Goal: Task Accomplishment & Management: Complete application form

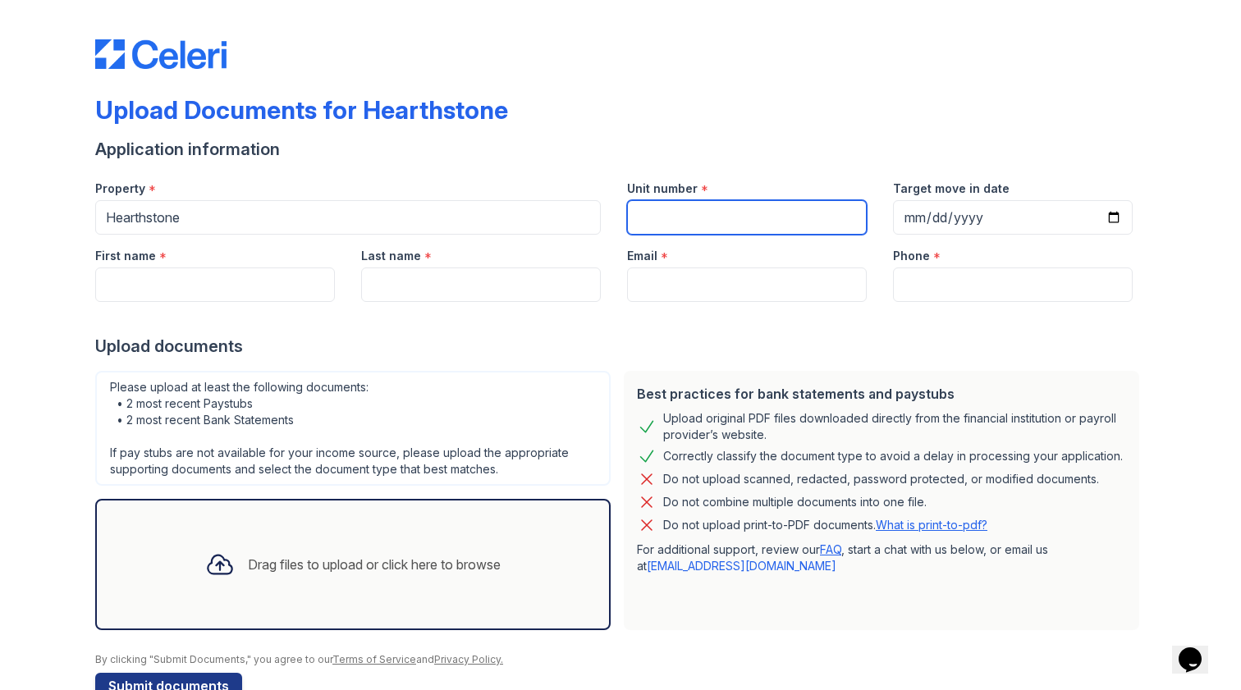
click at [715, 222] on input "Unit number" at bounding box center [747, 217] width 240 height 34
type input "1011"
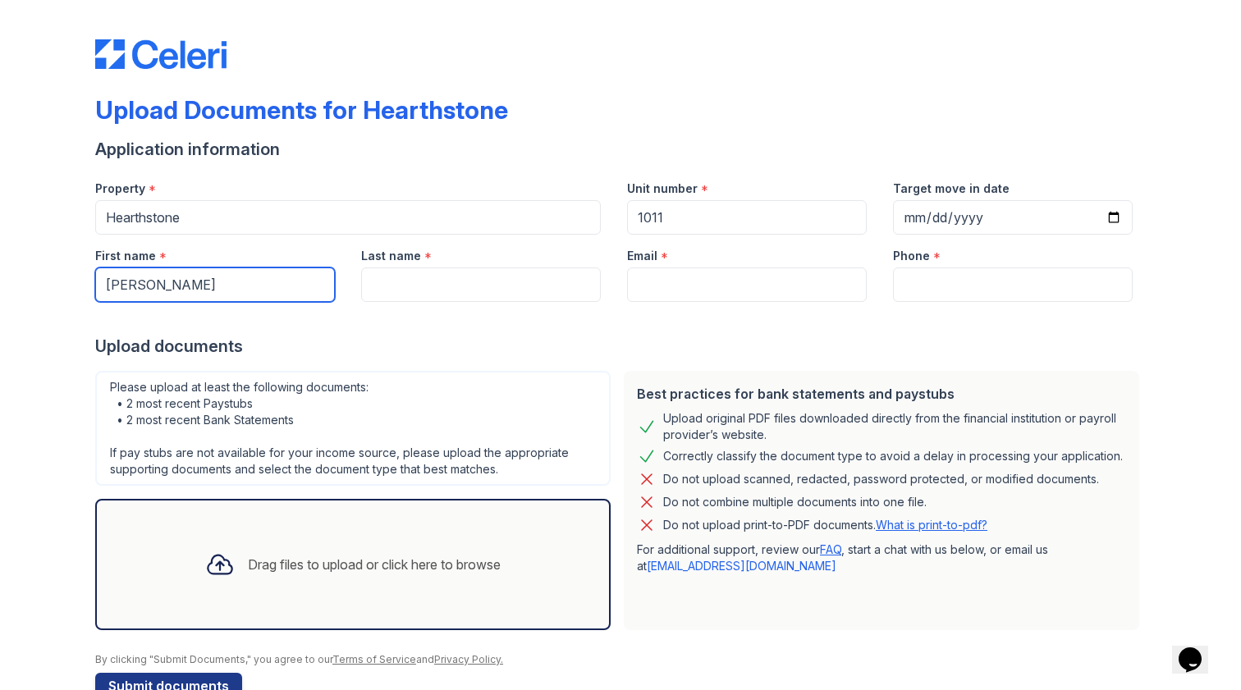
type input "[PERSON_NAME]"
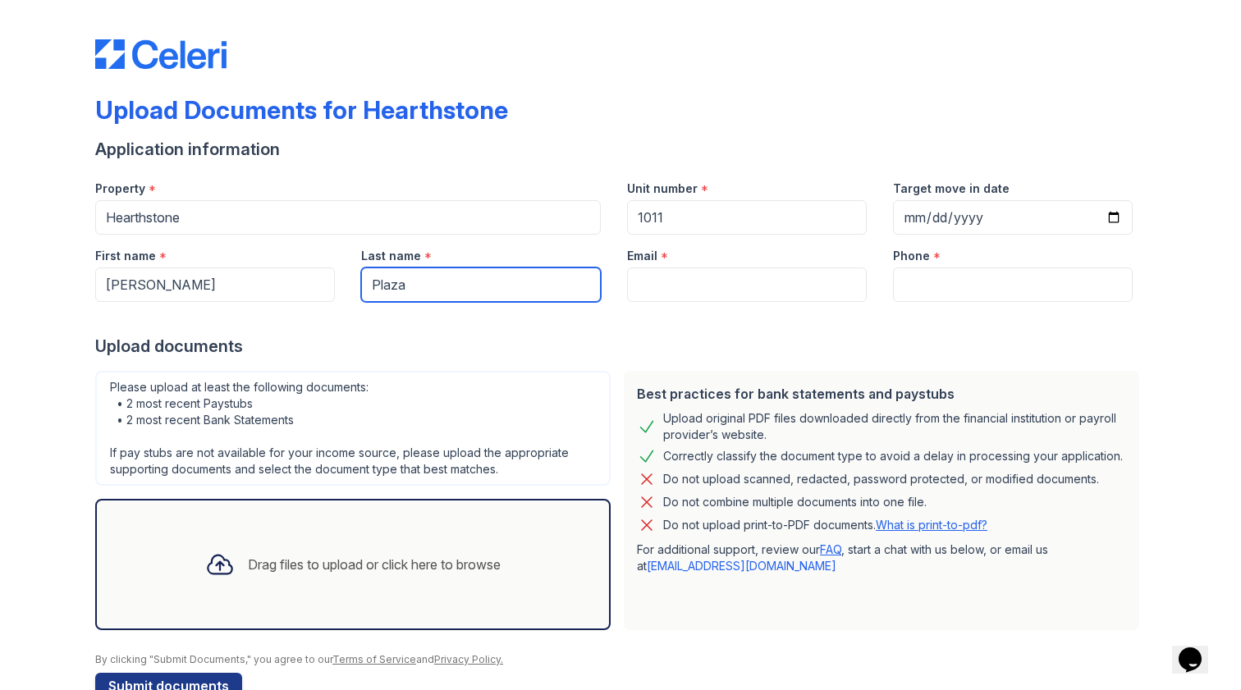
type input "Plaza"
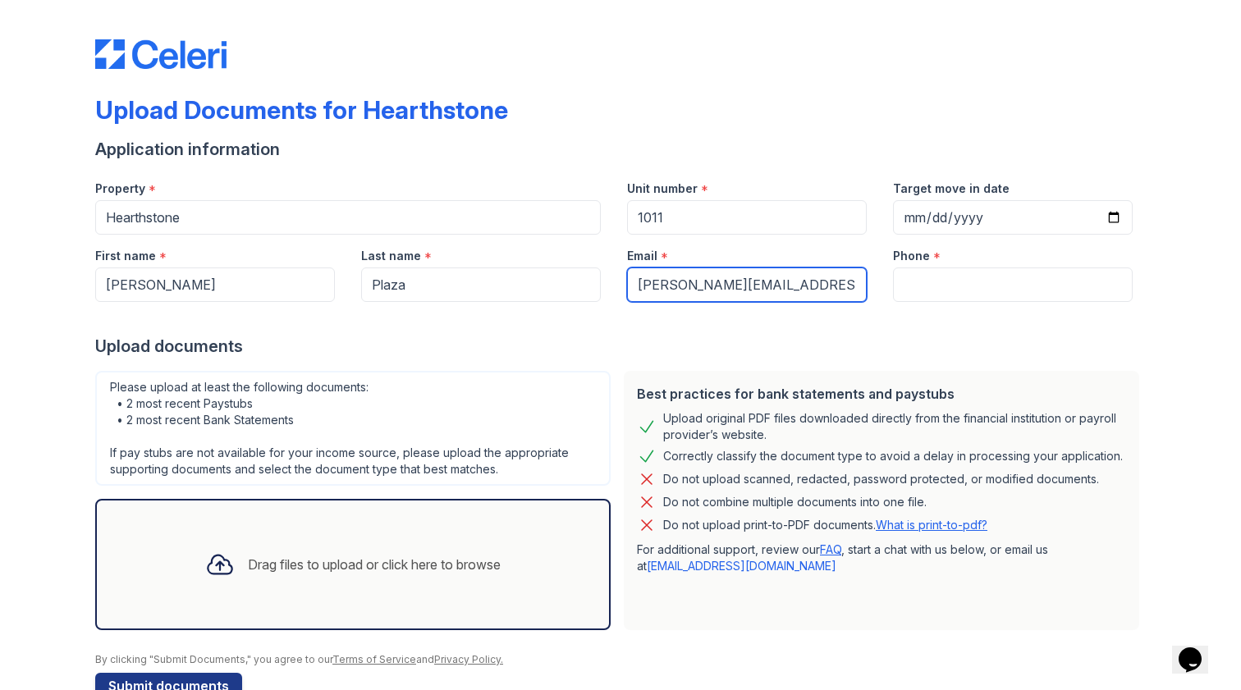
type input "[PERSON_NAME][EMAIL_ADDRESS][DOMAIN_NAME]"
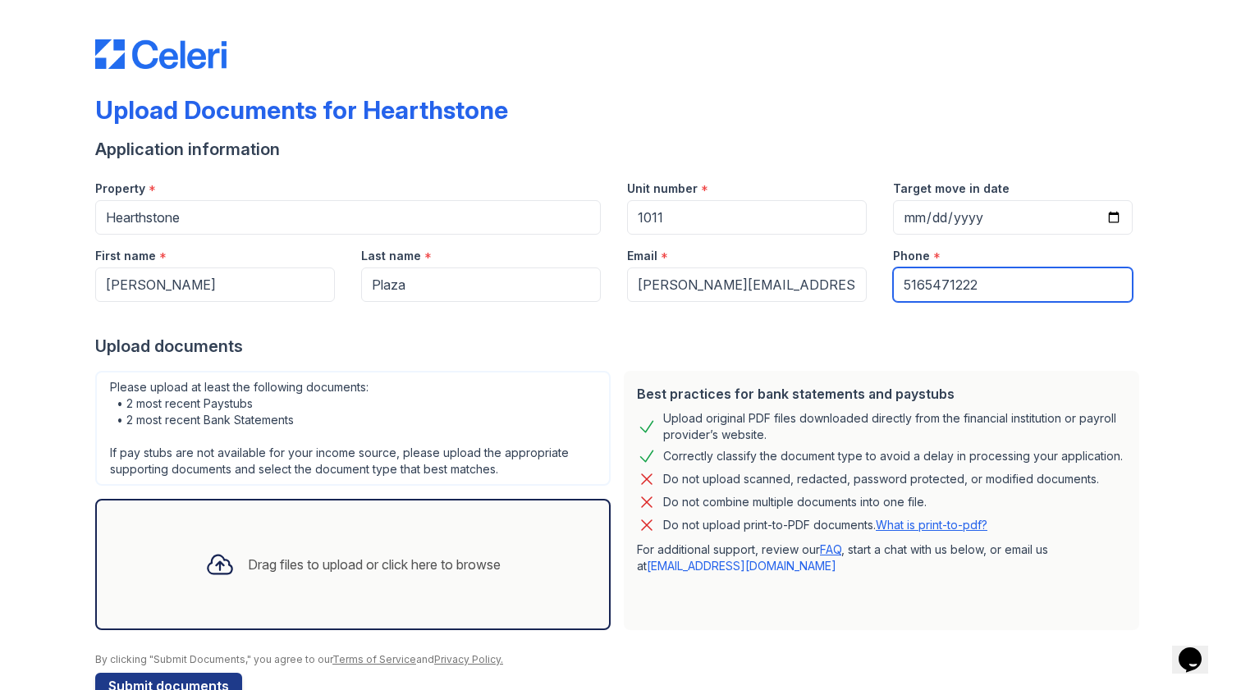
type input "5165471222"
click at [630, 341] on div "Upload documents" at bounding box center [620, 346] width 1050 height 23
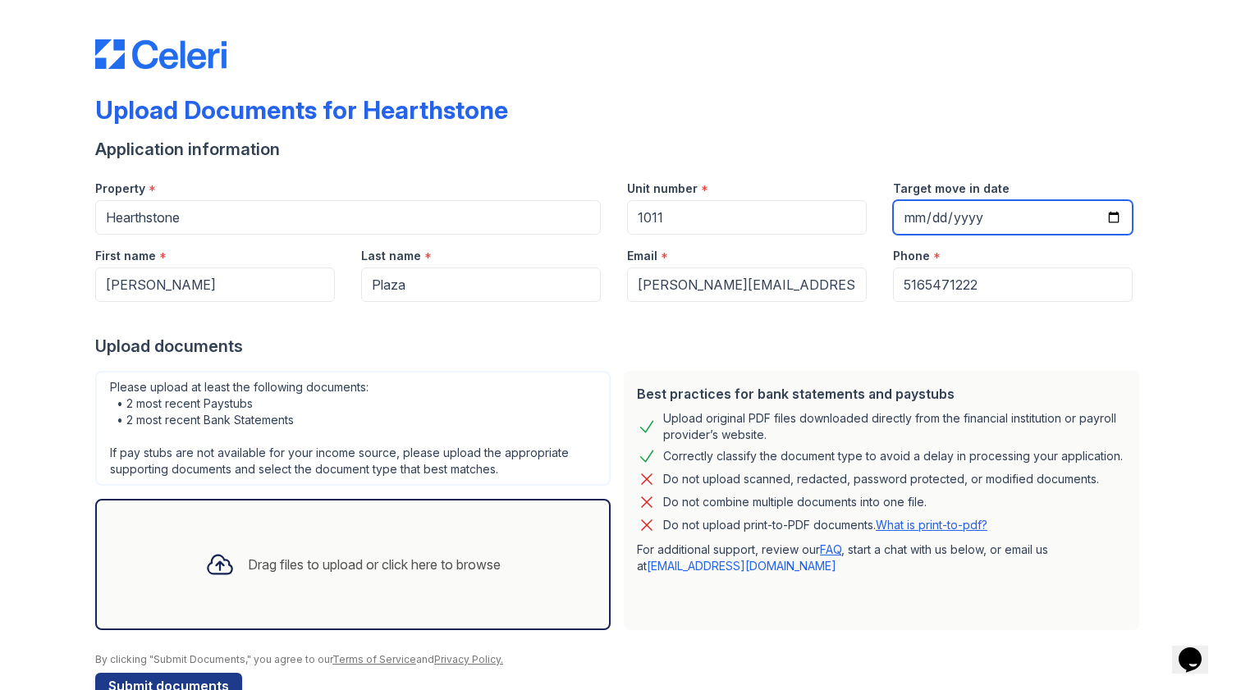
click at [949, 219] on input "Target move in date" at bounding box center [1013, 217] width 240 height 34
click at [945, 219] on input "Target move in date" at bounding box center [1013, 217] width 240 height 34
type input "[DATE]"
click at [973, 169] on div "Target move in date" at bounding box center [1013, 183] width 240 height 33
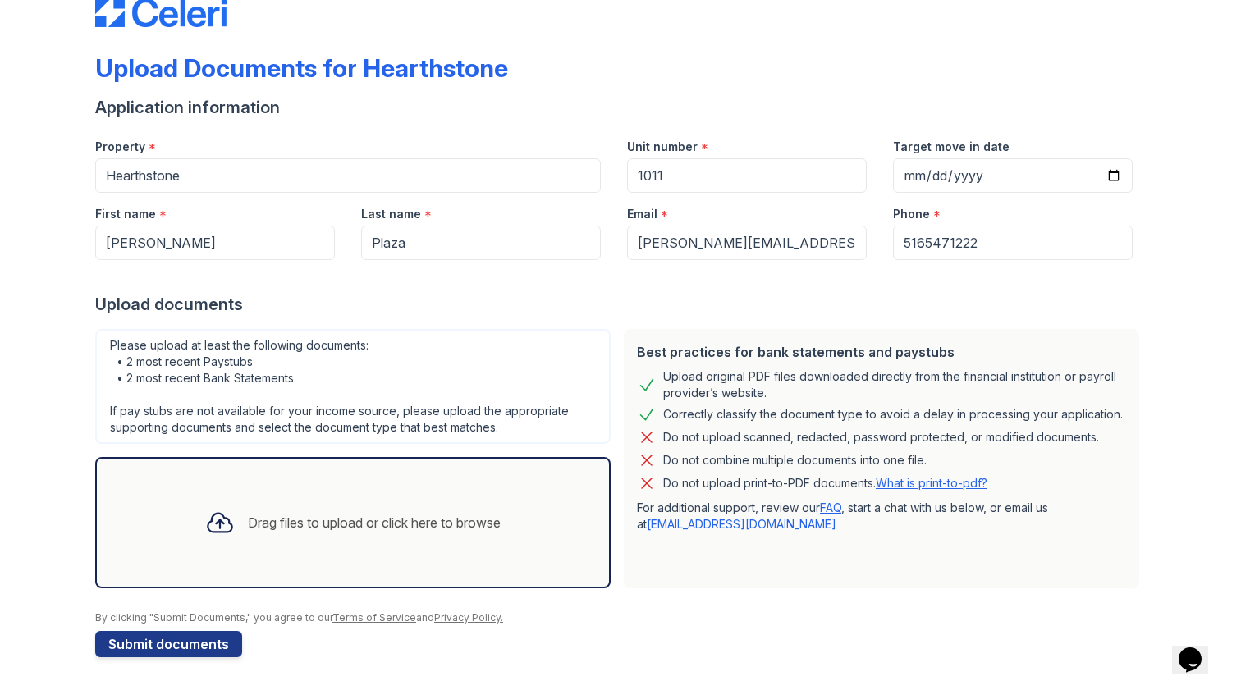
scroll to position [42, 0]
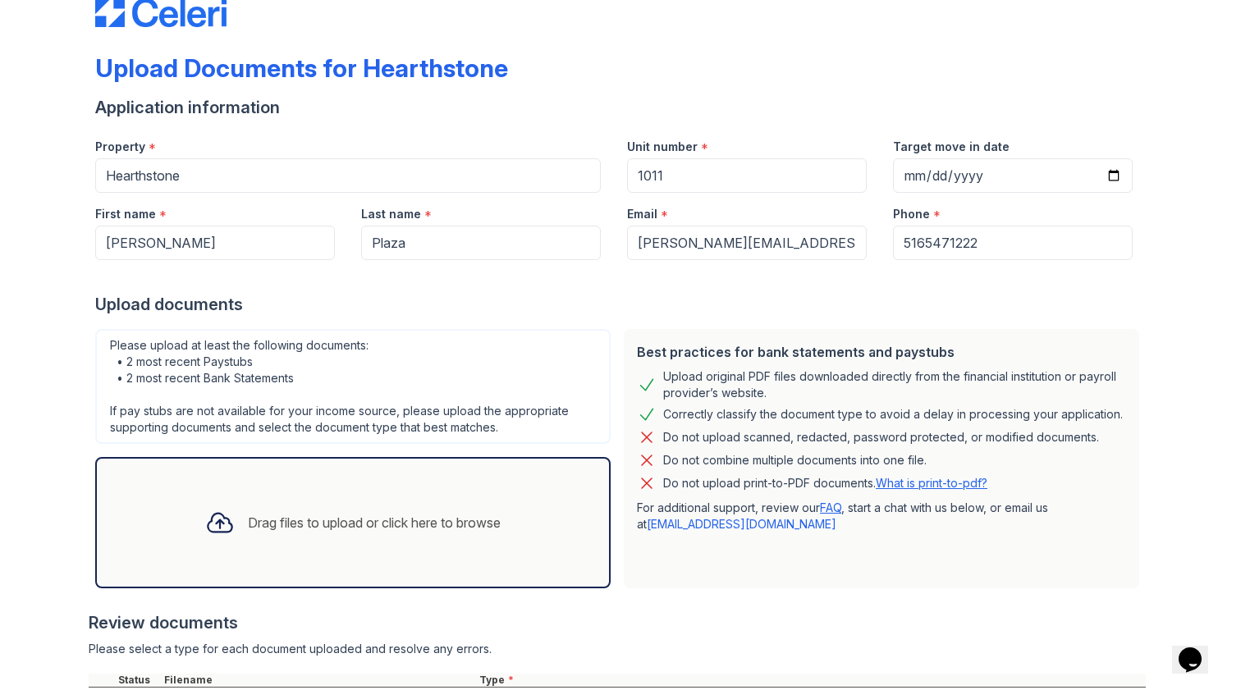
click at [382, 527] on div "Drag files to upload or click here to browse" at bounding box center [374, 523] width 253 height 20
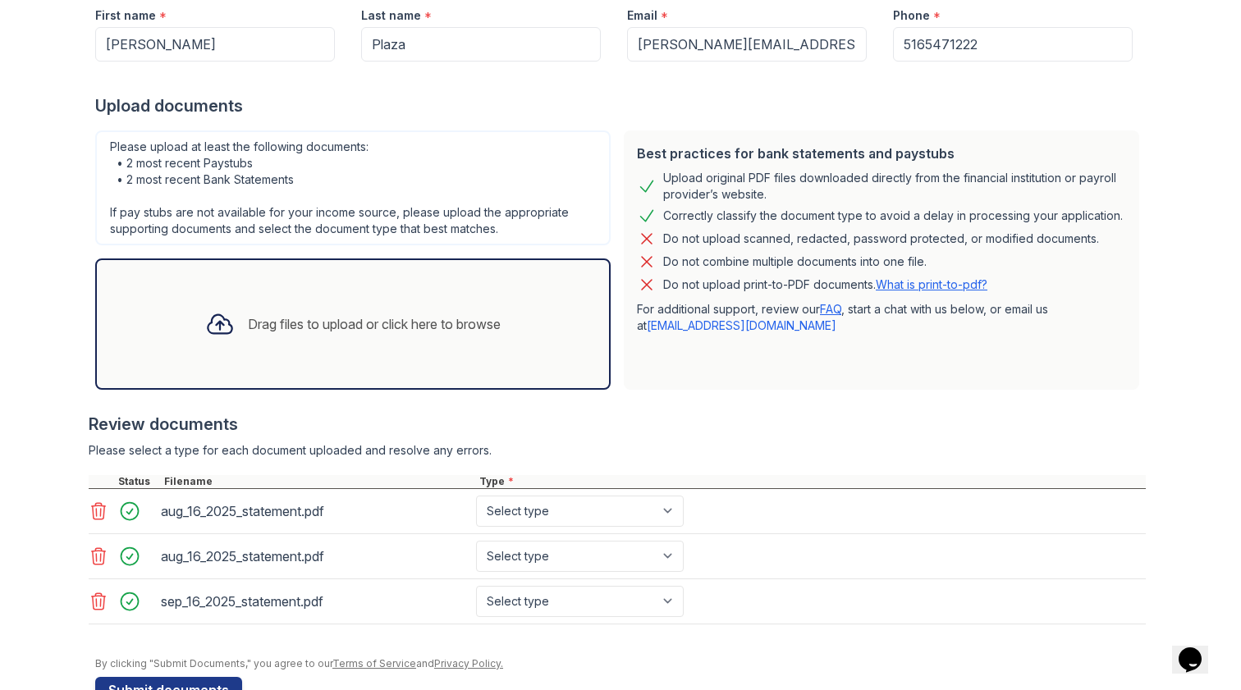
scroll to position [281, 0]
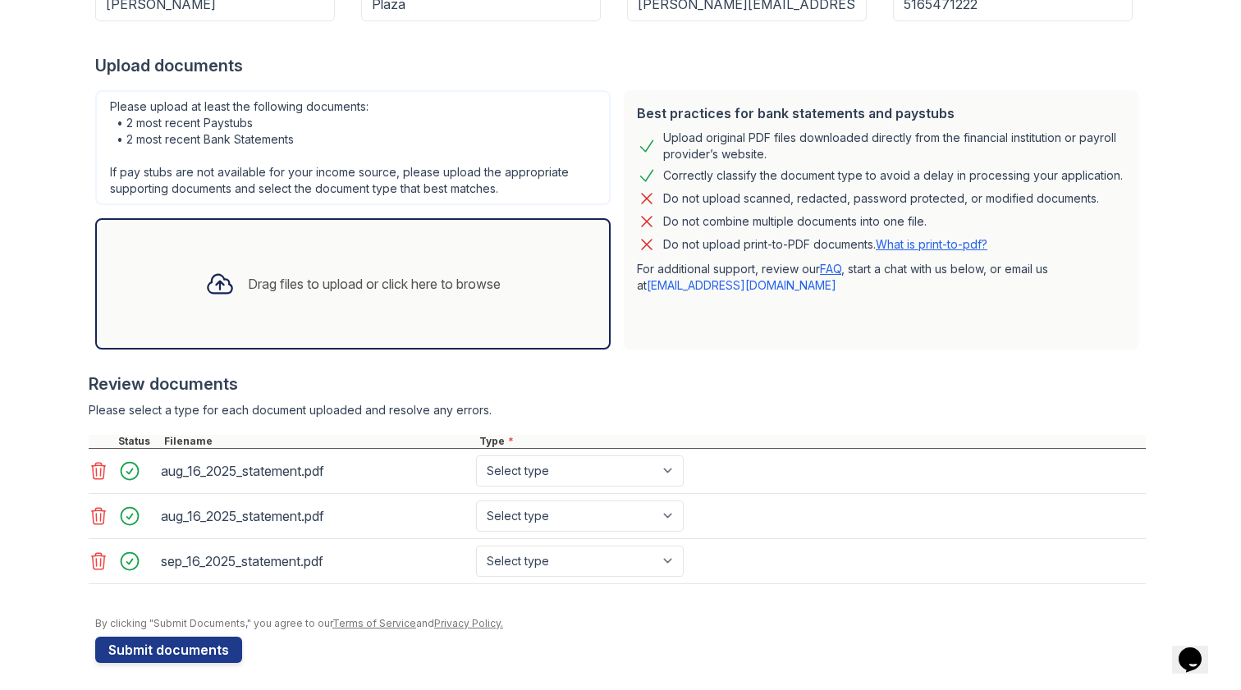
click at [99, 522] on icon at bounding box center [99, 516] width 20 height 20
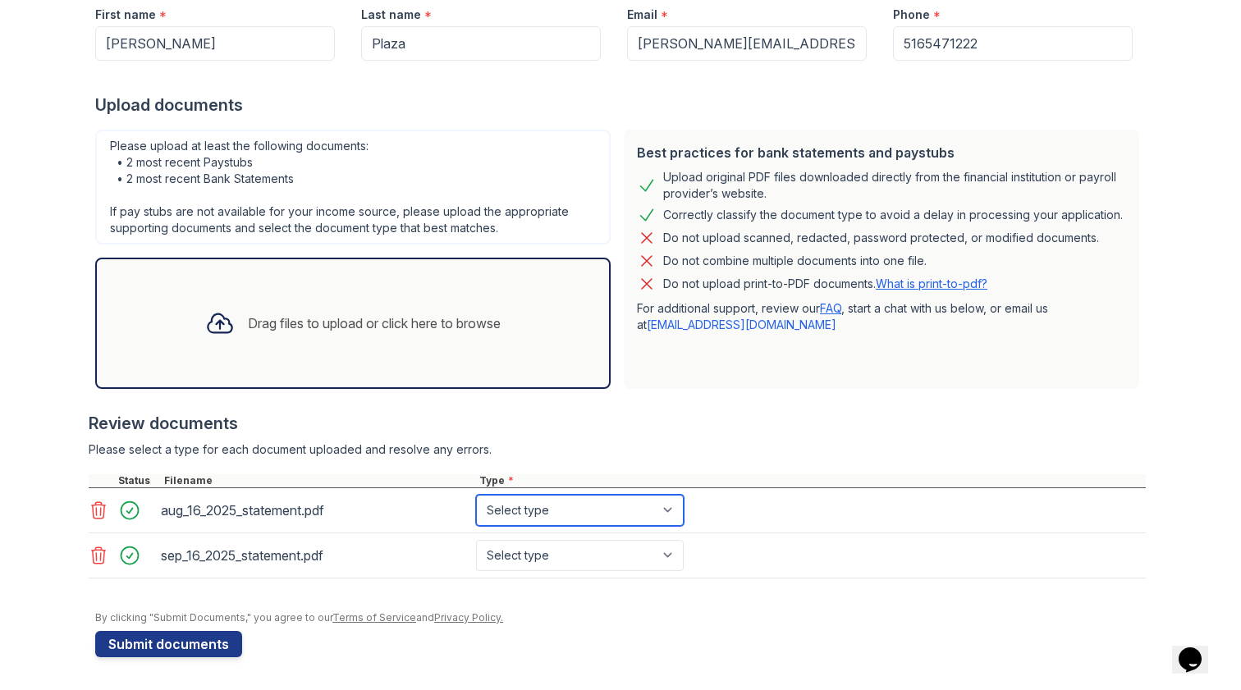
select select "bank_statement"
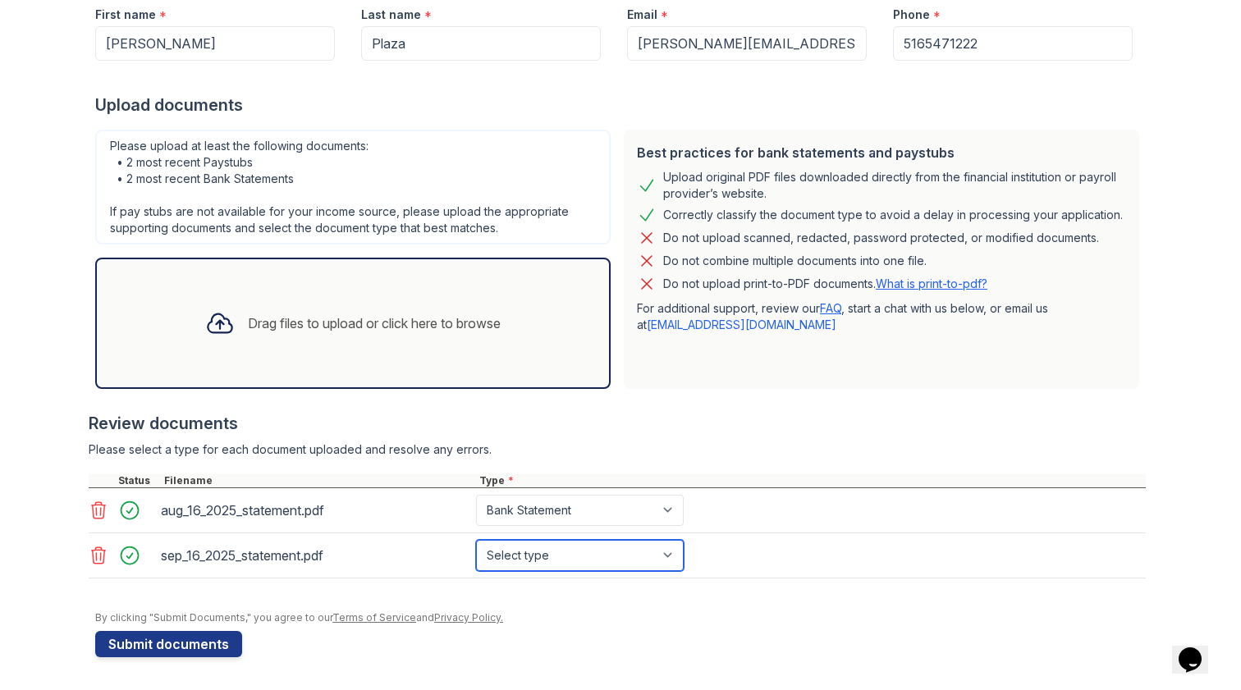
select select "bank_statement"
click at [697, 416] on div "Review documents" at bounding box center [617, 423] width 1057 height 23
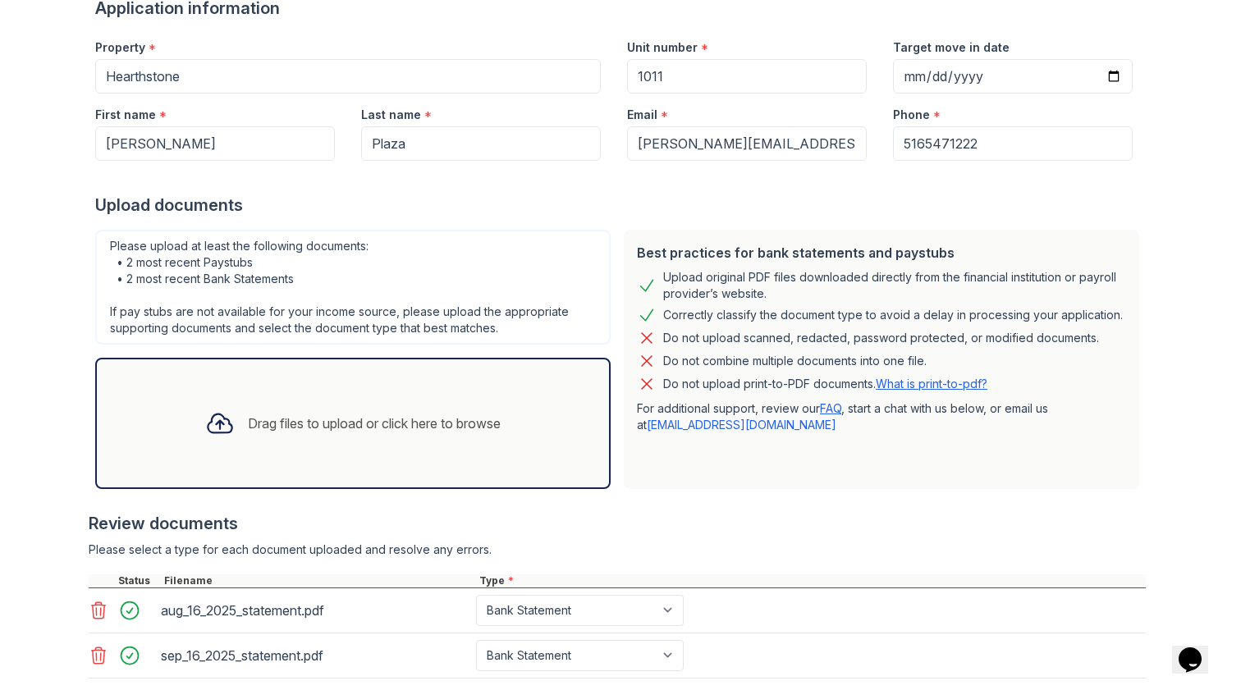
scroll to position [142, 0]
click at [345, 409] on div "Drag files to upload or click here to browse" at bounding box center [353, 423] width 322 height 56
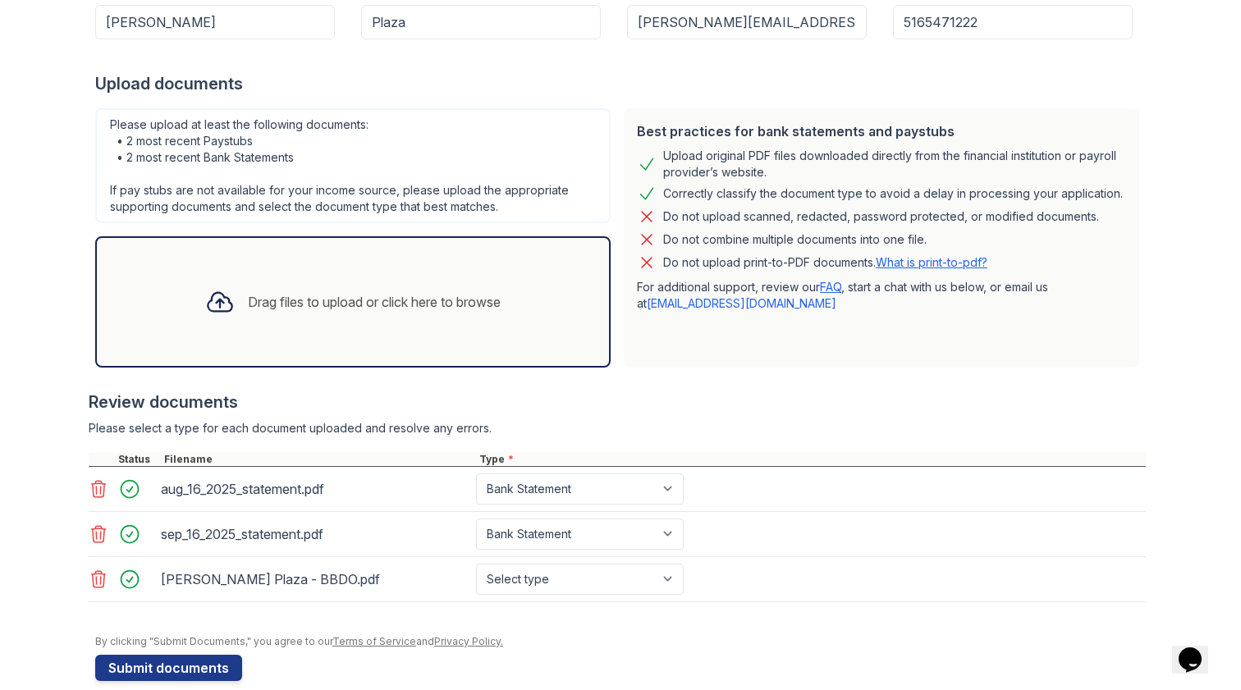
scroll to position [260, 0]
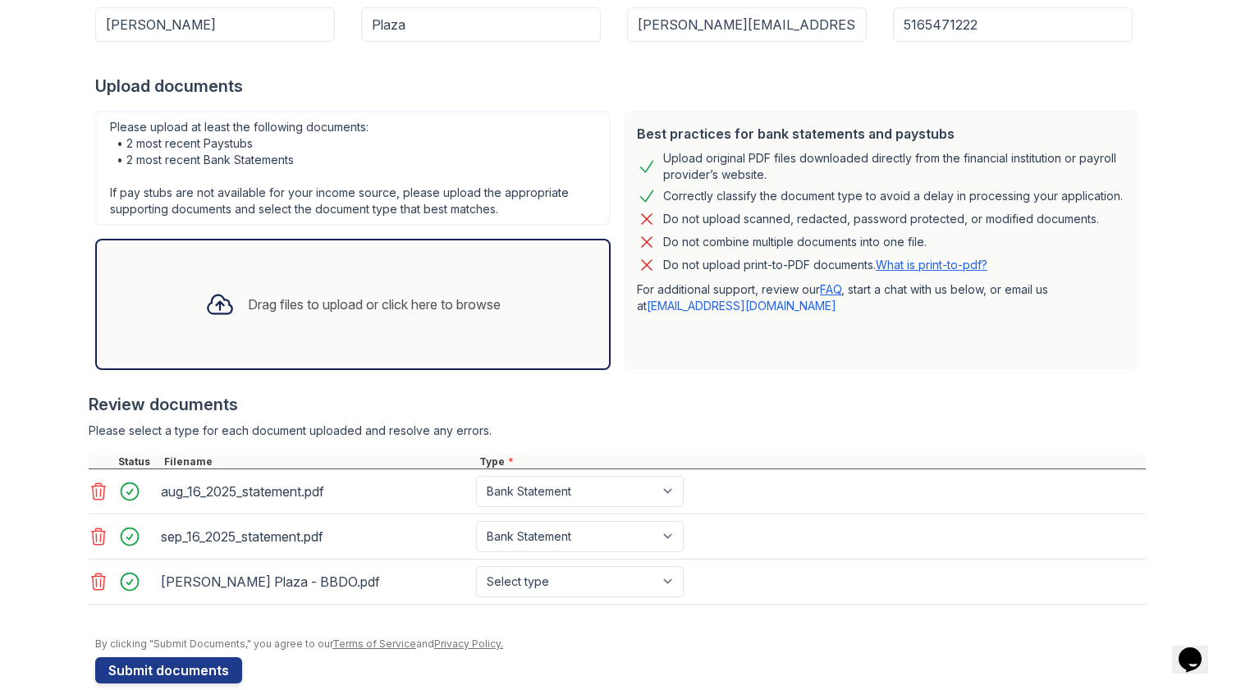
click at [407, 325] on div "Drag files to upload or click here to browse" at bounding box center [353, 305] width 322 height 56
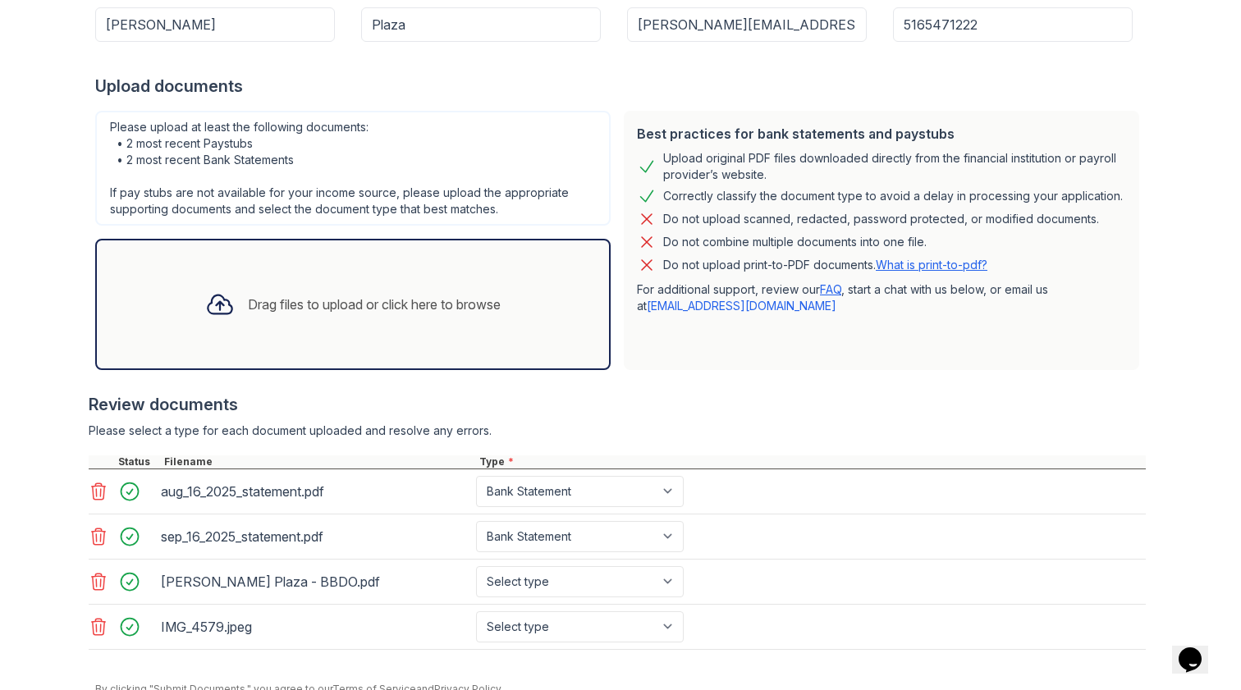
click at [350, 309] on div "Drag files to upload or click here to browse" at bounding box center [374, 305] width 253 height 20
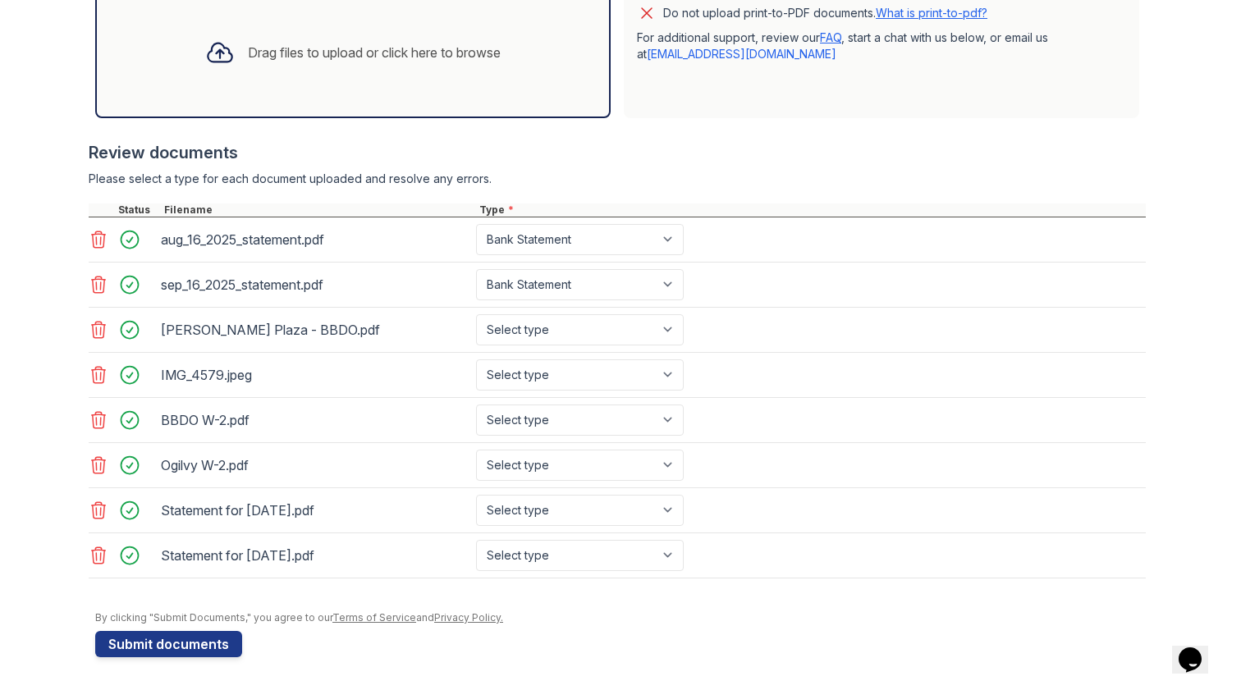
scroll to position [512, 0]
select select "offer_letter"
select select "other"
select select "tax_documents"
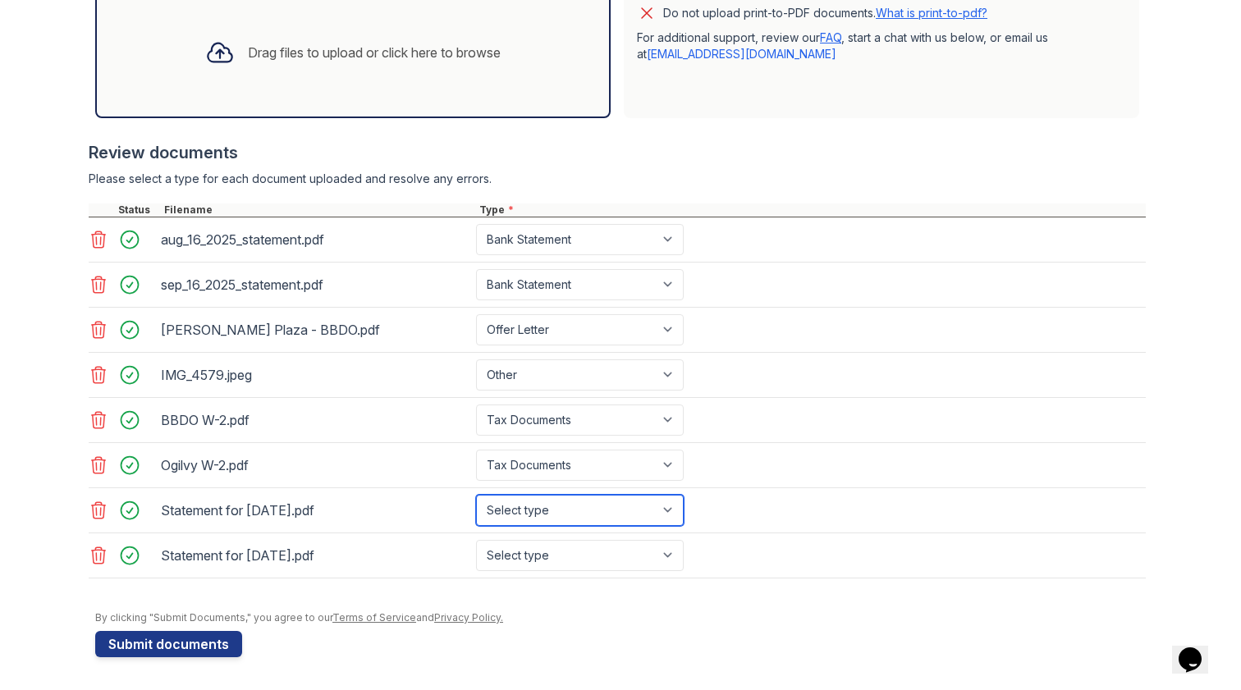
select select "paystub"
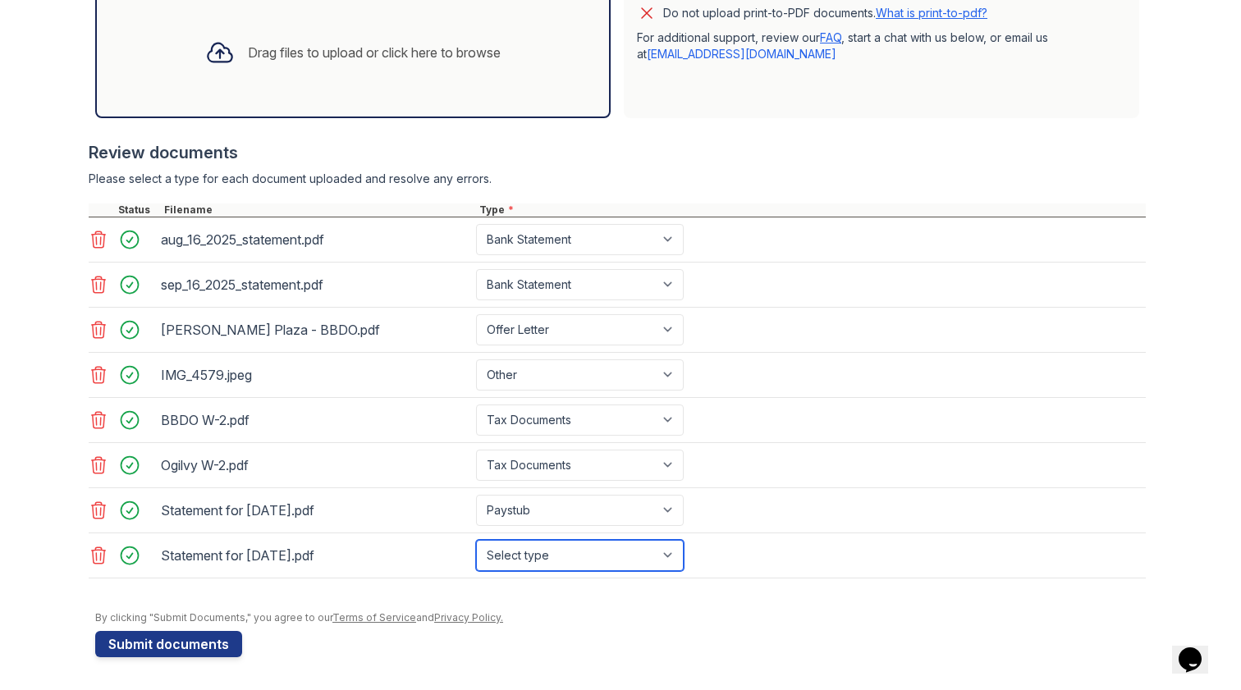
select select "paystub"
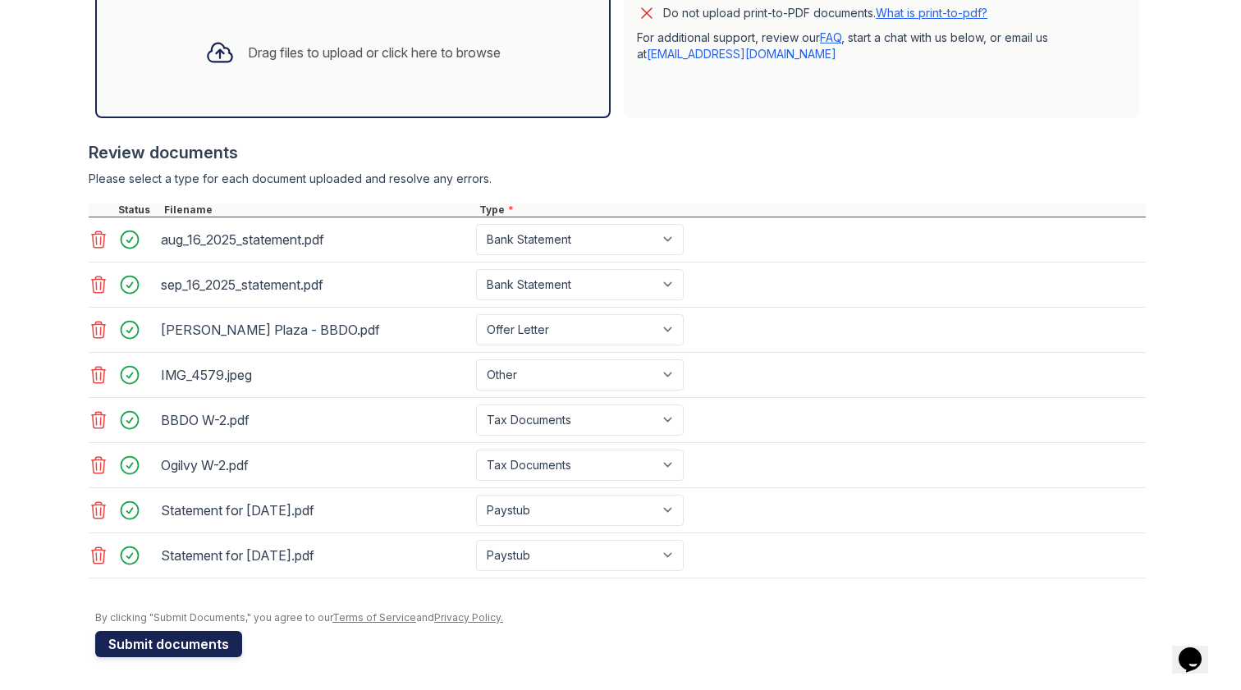
click at [203, 638] on button "Submit documents" at bounding box center [168, 644] width 147 height 26
